Goal: Complete application form

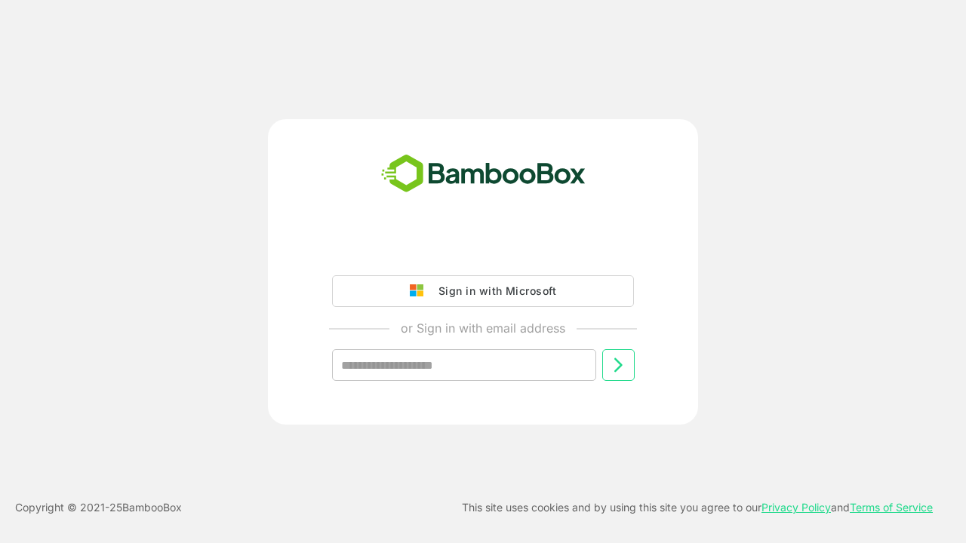
type input "**********"
click at [618, 365] on icon at bounding box center [618, 365] width 18 height 18
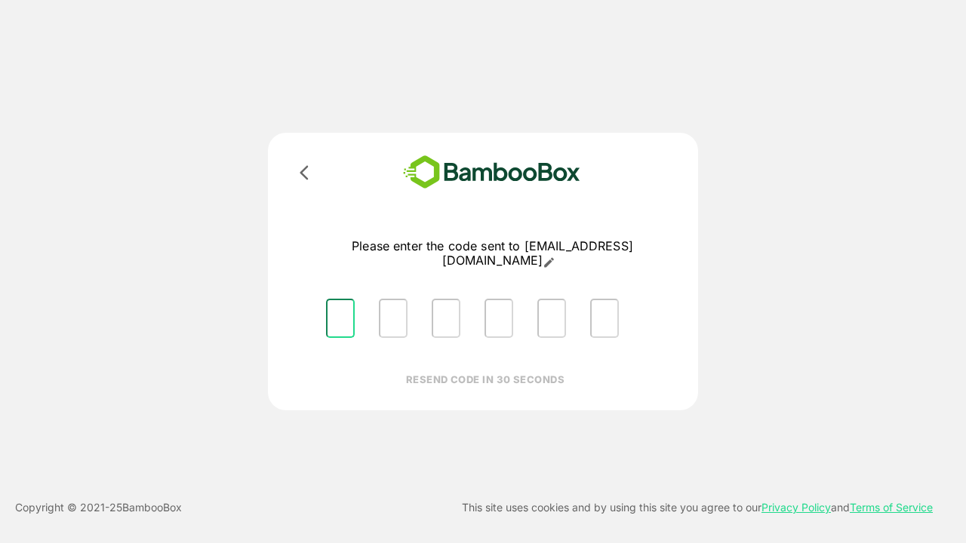
type input "*"
